Goal: Task Accomplishment & Management: Complete application form

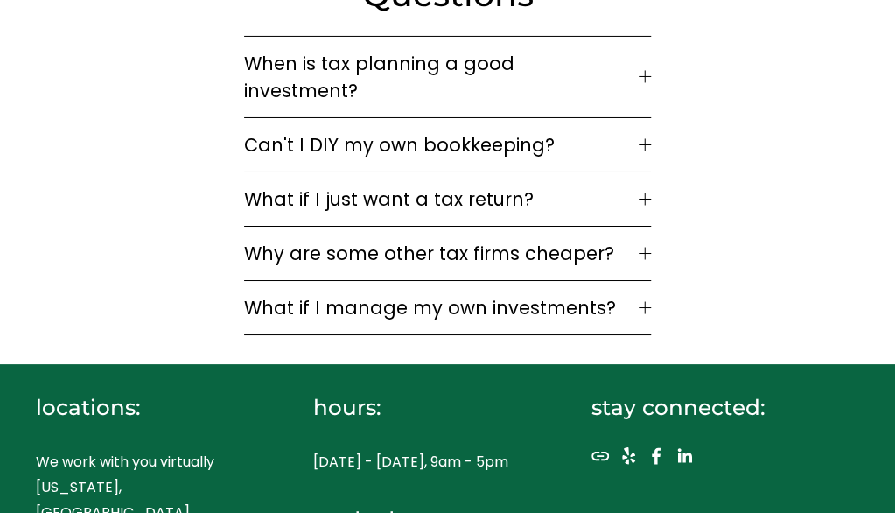
scroll to position [5229, 0]
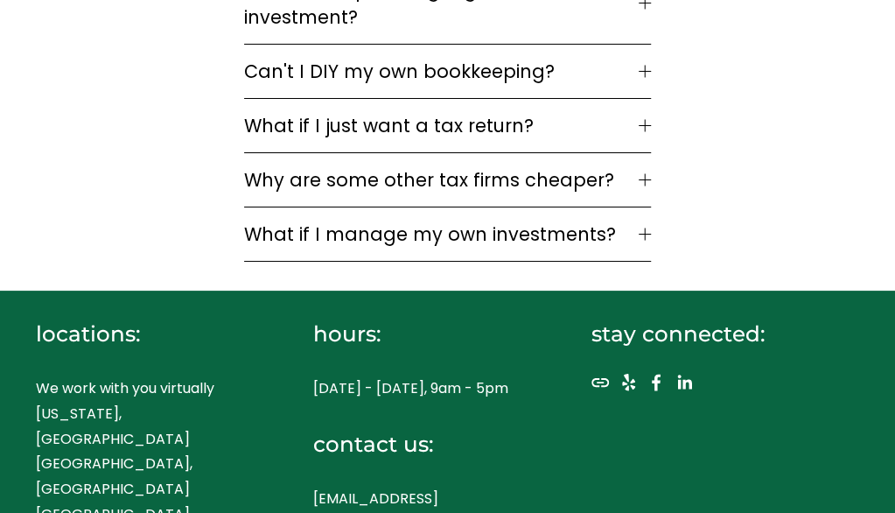
click at [397, 430] on h4 "contact us:" at bounding box center [430, 444] width 234 height 29
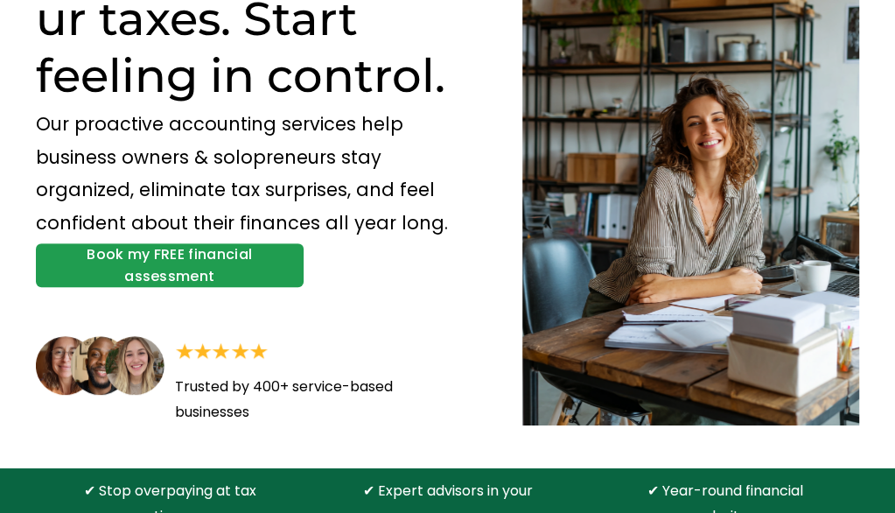
scroll to position [0, 0]
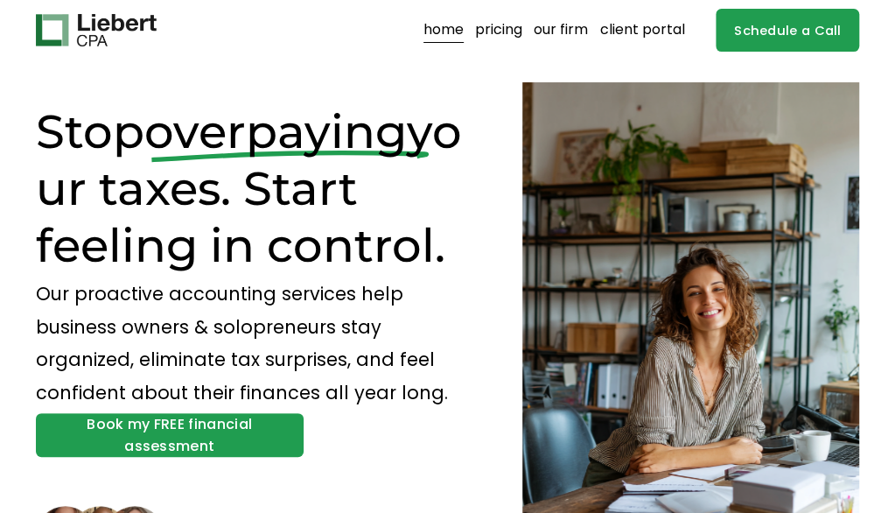
click at [788, 32] on link "Schedule a Call" at bounding box center [788, 30] width 144 height 43
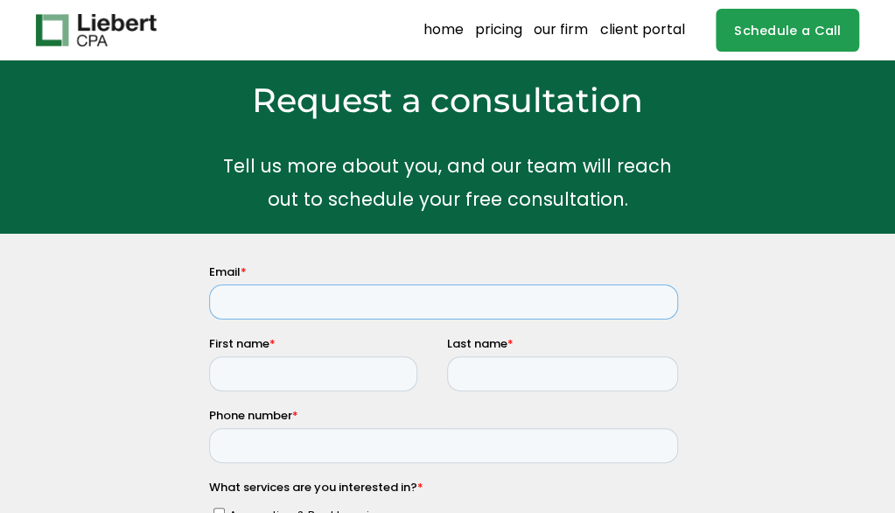
click at [291, 298] on input "Email *" at bounding box center [443, 301] width 469 height 35
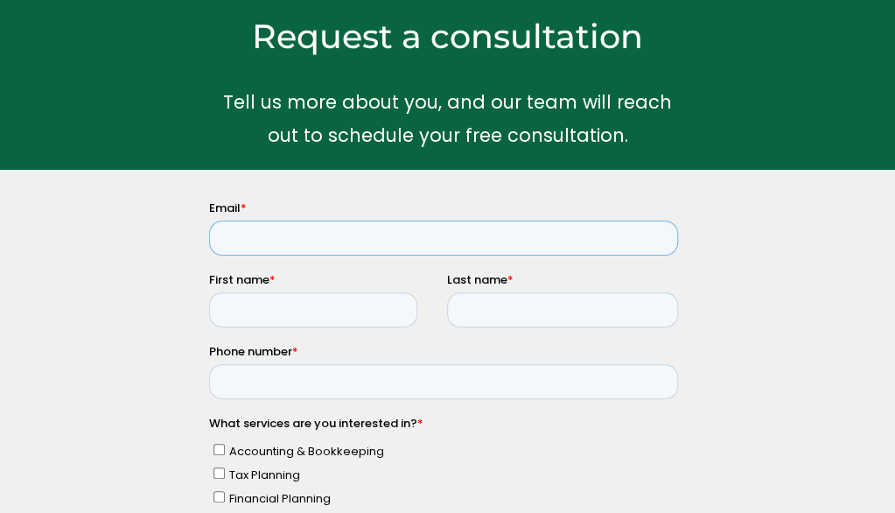
scroll to position [88, 0]
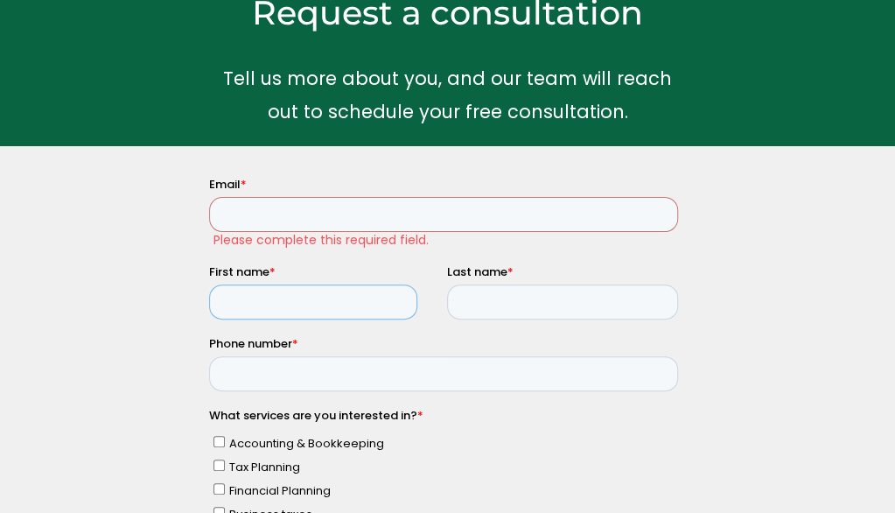
click at [245, 274] on div "First name *" at bounding box center [328, 291] width 238 height 56
click at [250, 305] on input "First name *" at bounding box center [313, 301] width 208 height 35
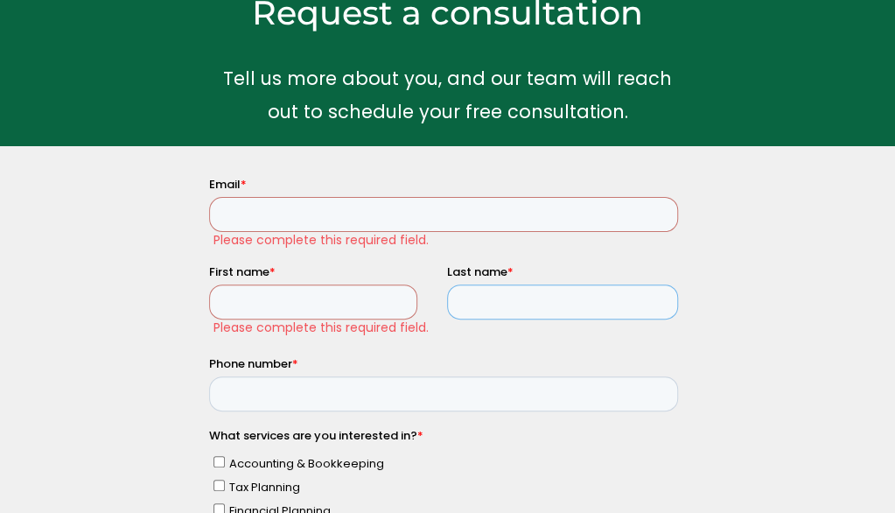
click at [460, 299] on input "Last name *" at bounding box center [562, 301] width 231 height 35
click at [380, 400] on input "Phone number *" at bounding box center [443, 393] width 469 height 35
